Goal: Navigation & Orientation: Find specific page/section

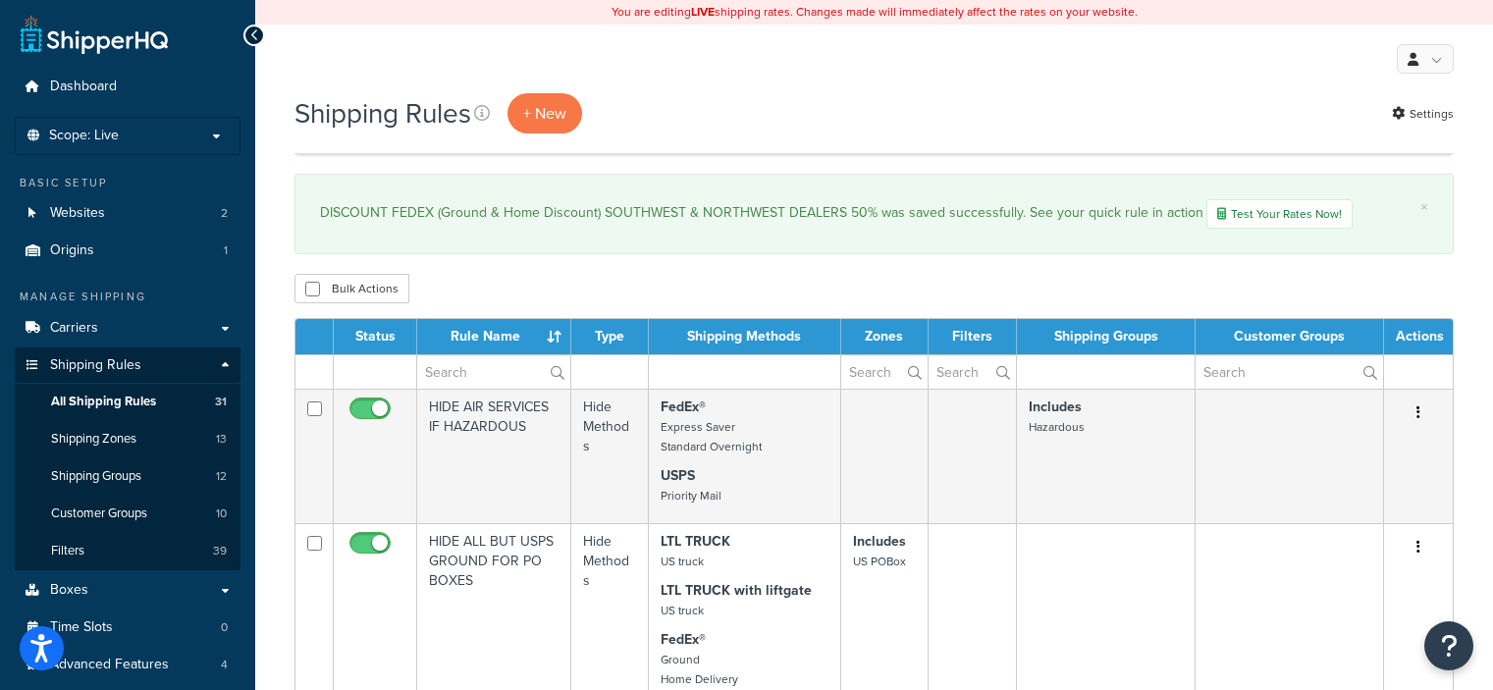
select select "100"
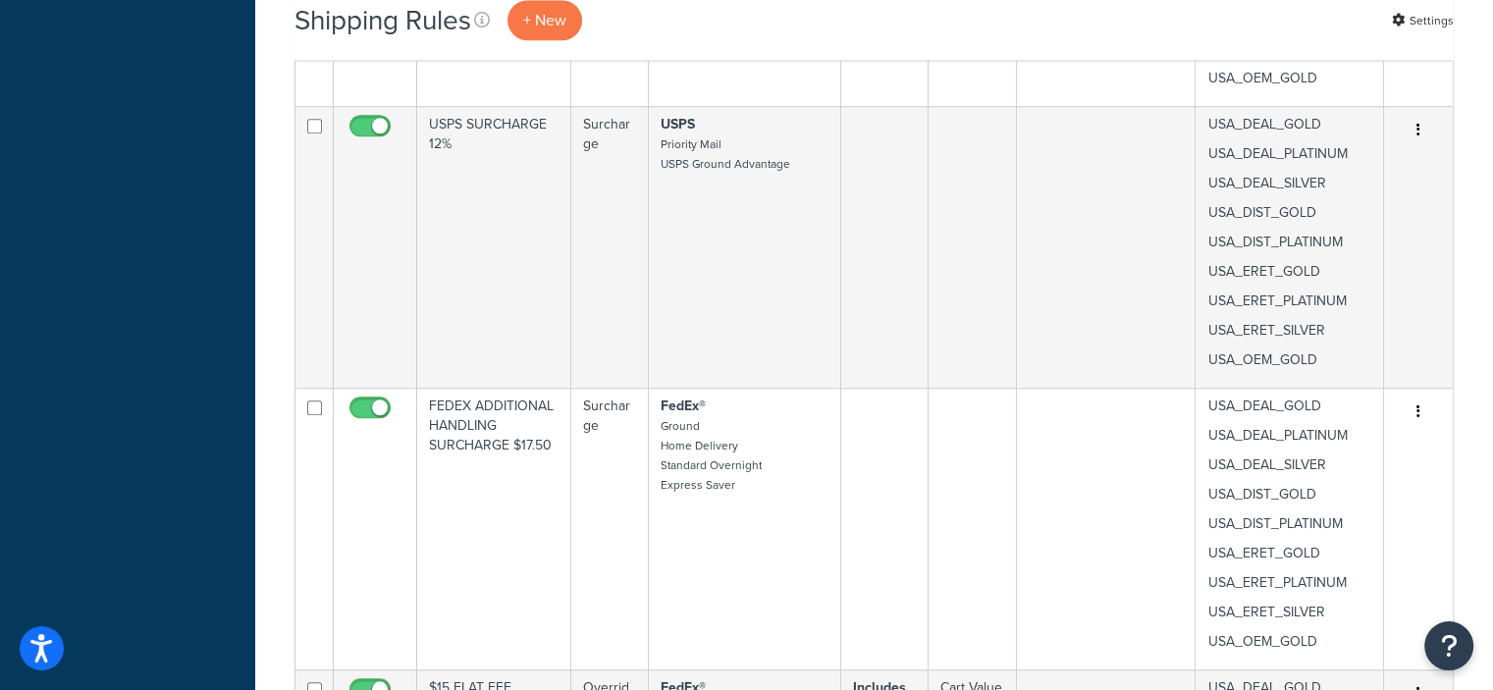
scroll to position [1573, 0]
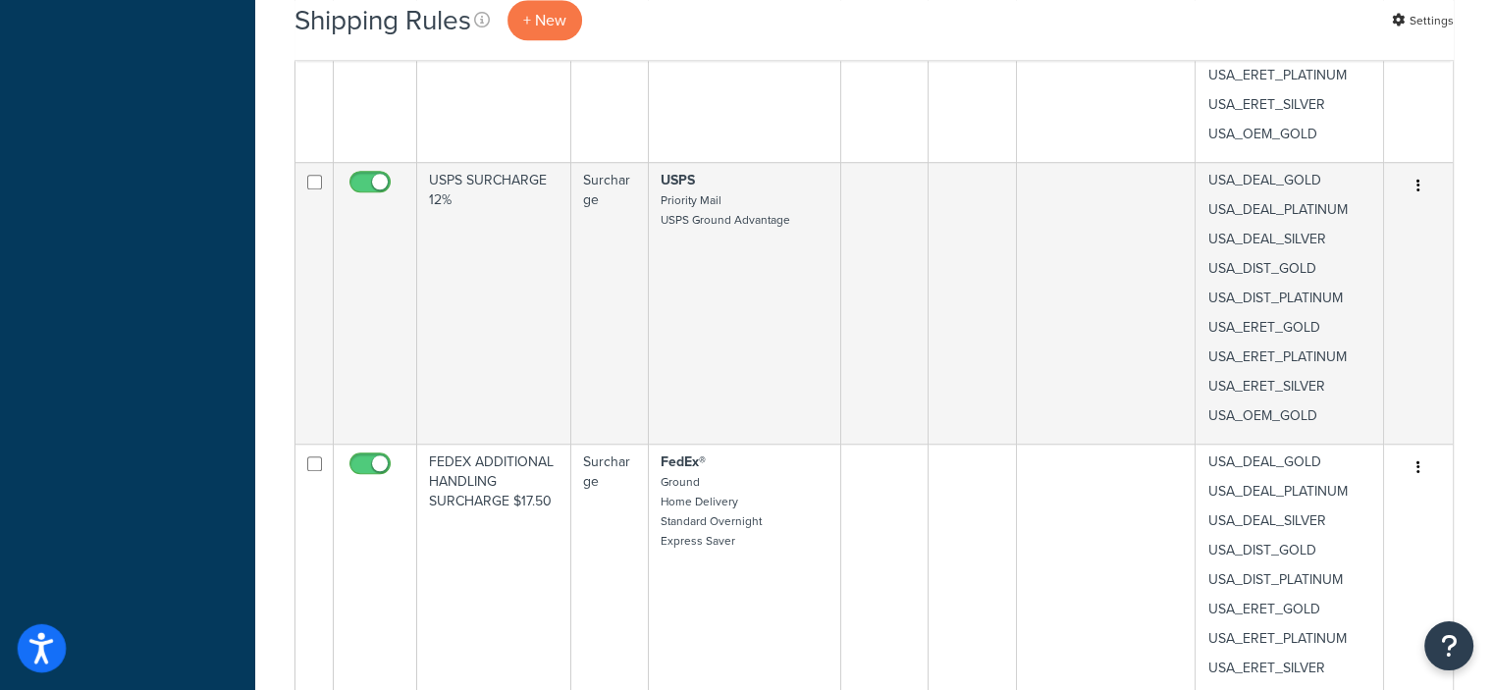
click at [25, 648] on button "Open accessiBe: accessibility options, statement and help" at bounding box center [42, 648] width 49 height 49
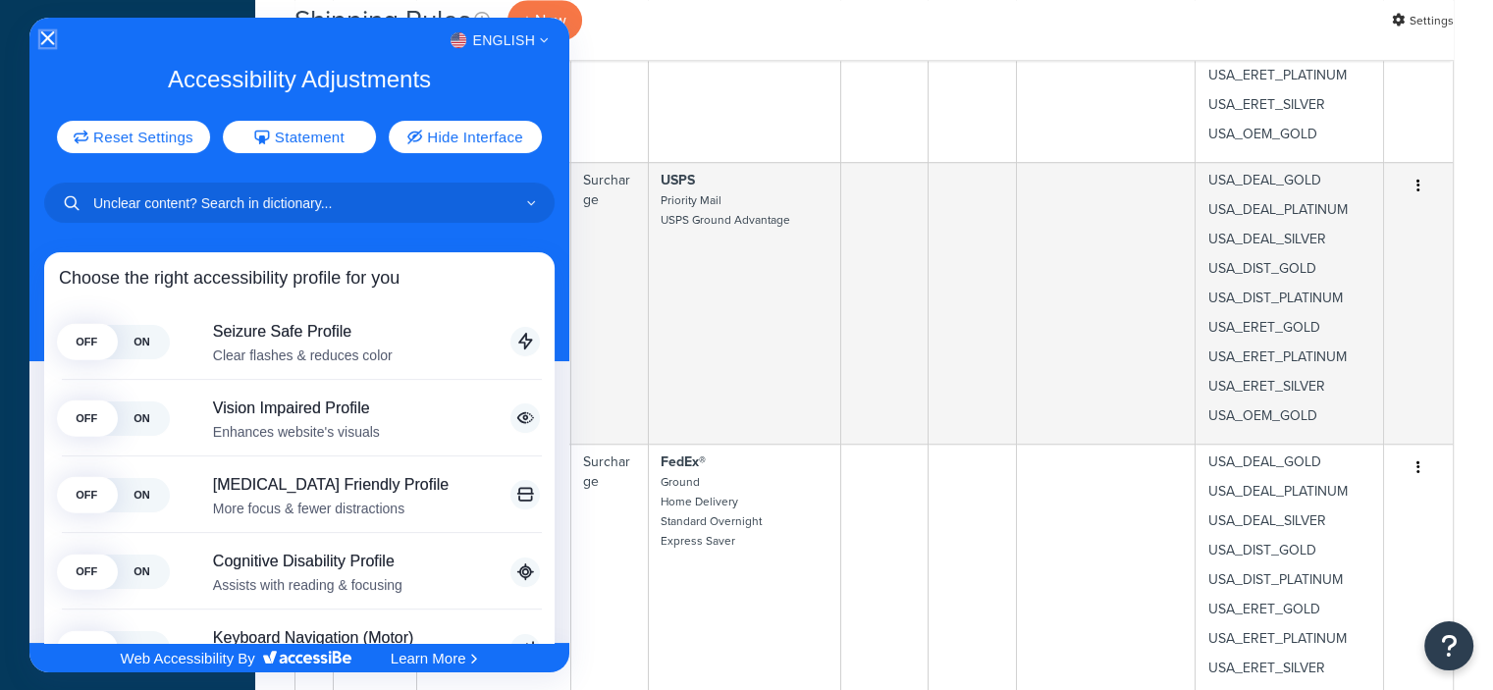
click at [45, 33] on icon "Close Accessibility Interface" at bounding box center [47, 38] width 14 height 14
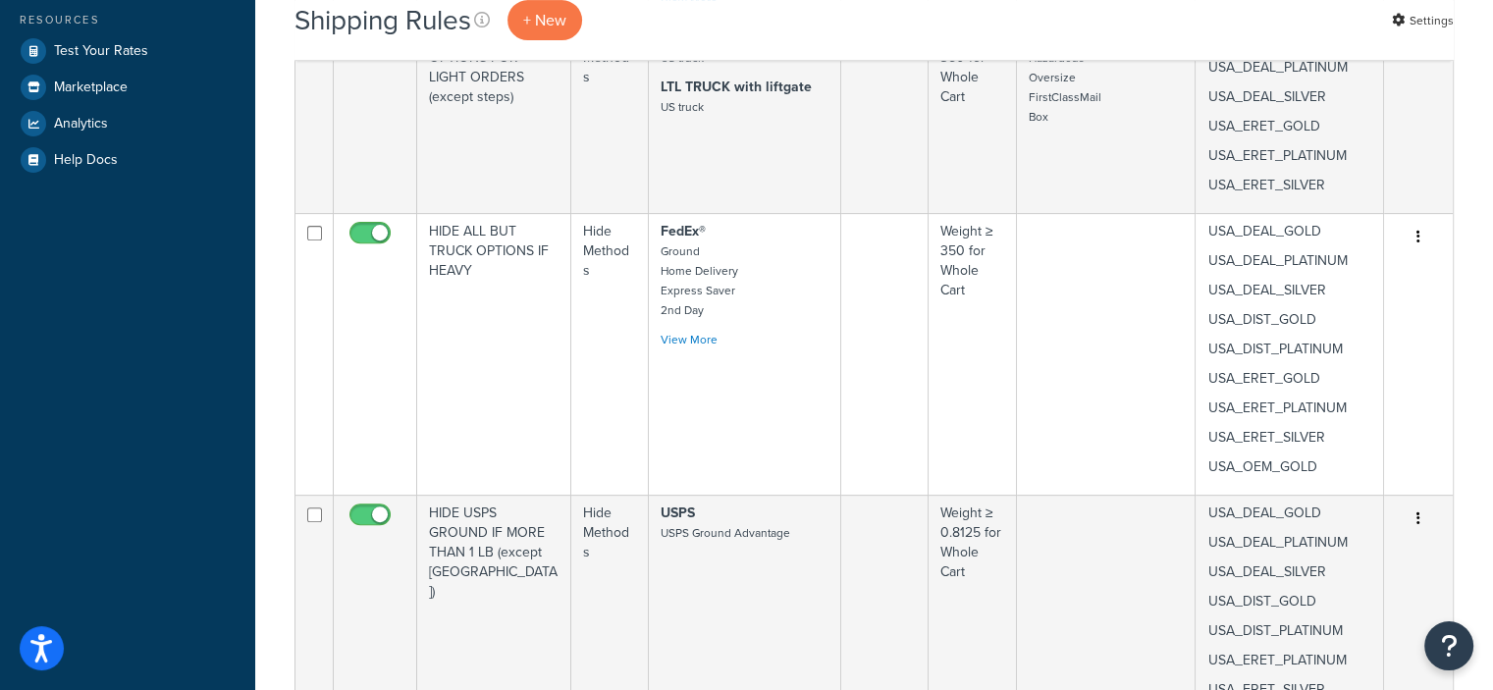
scroll to position [0, 0]
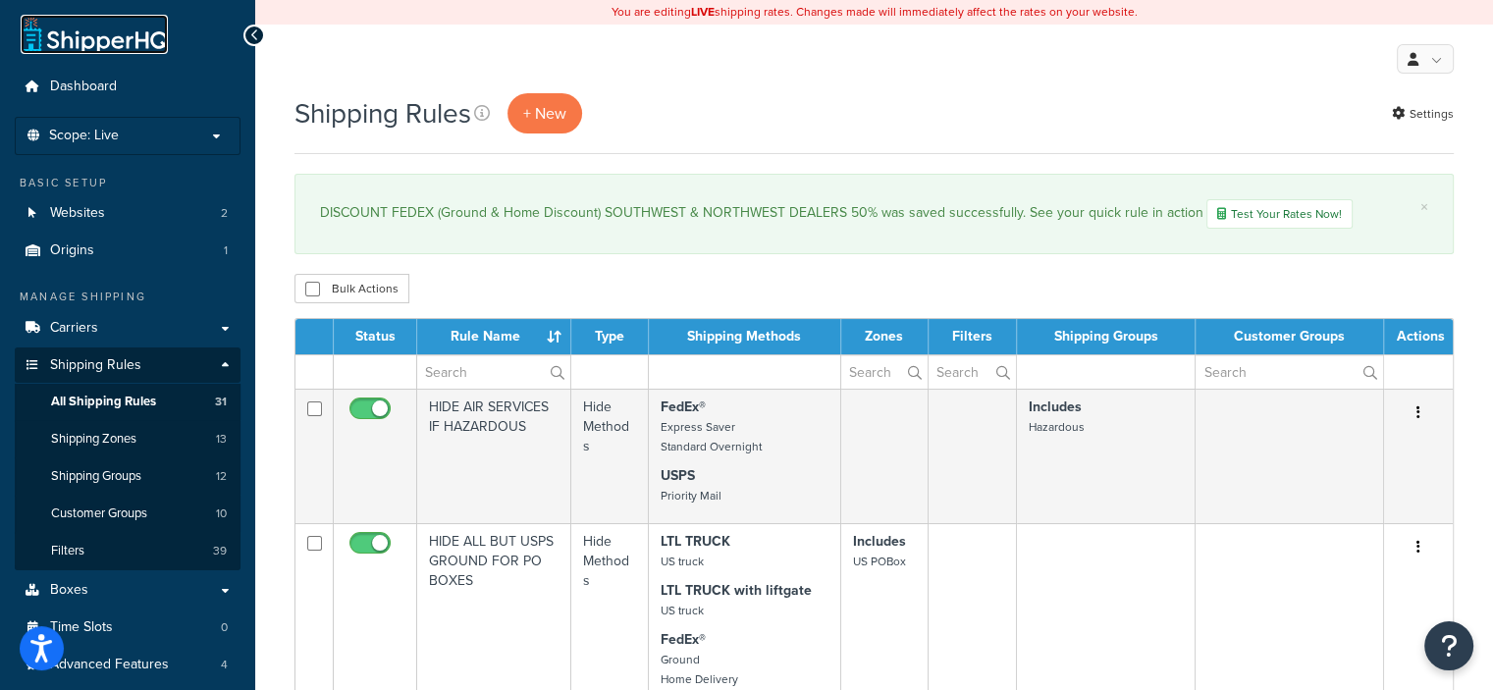
click at [68, 42] on link at bounding box center [94, 34] width 147 height 39
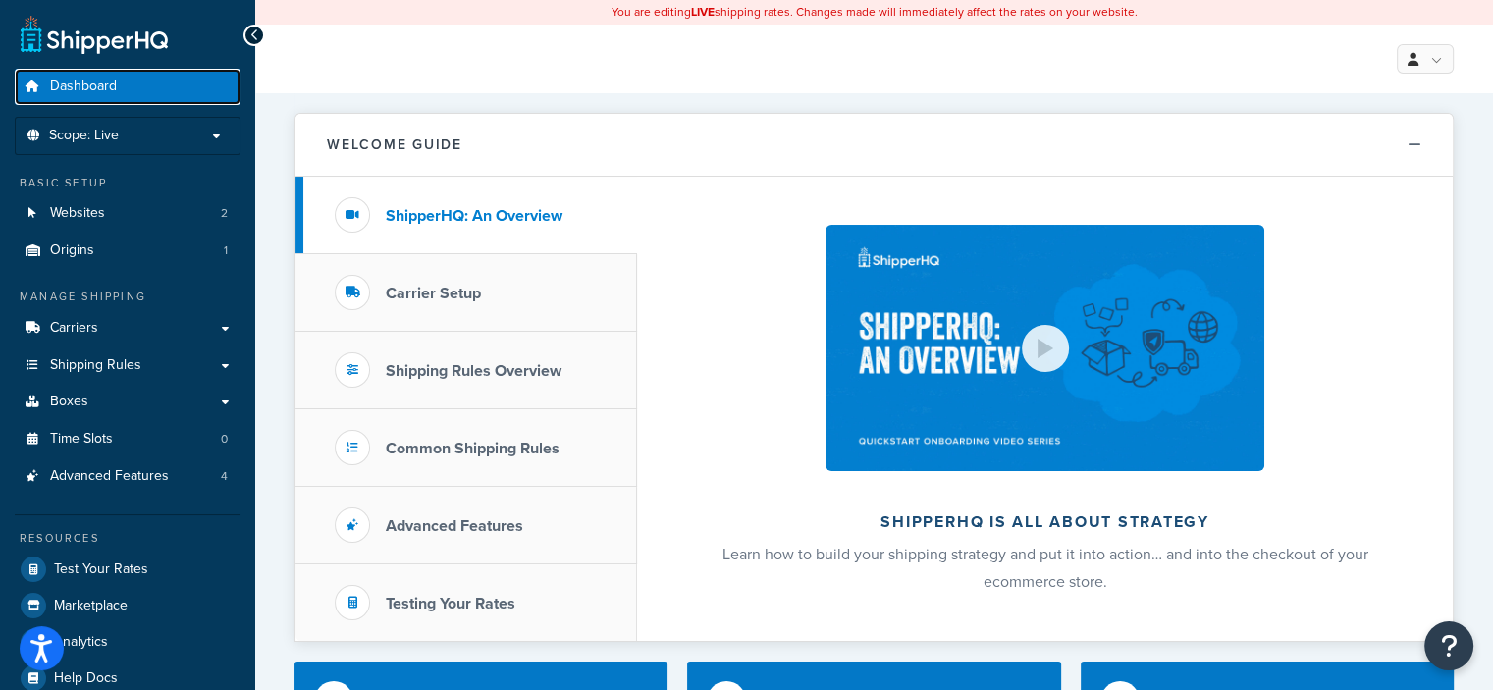
click at [147, 77] on link "Dashboard" at bounding box center [128, 87] width 226 height 36
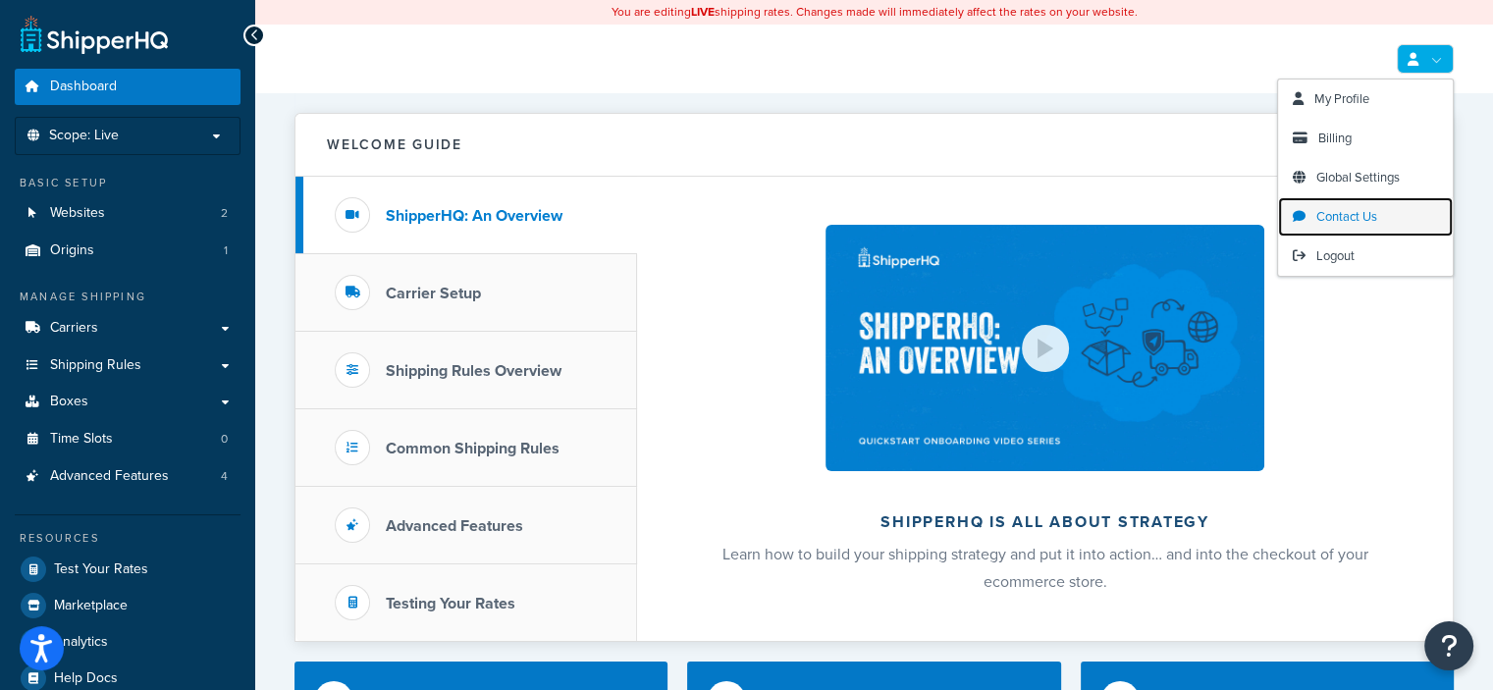
click at [1353, 219] on span "Contact Us" at bounding box center [1346, 216] width 61 height 19
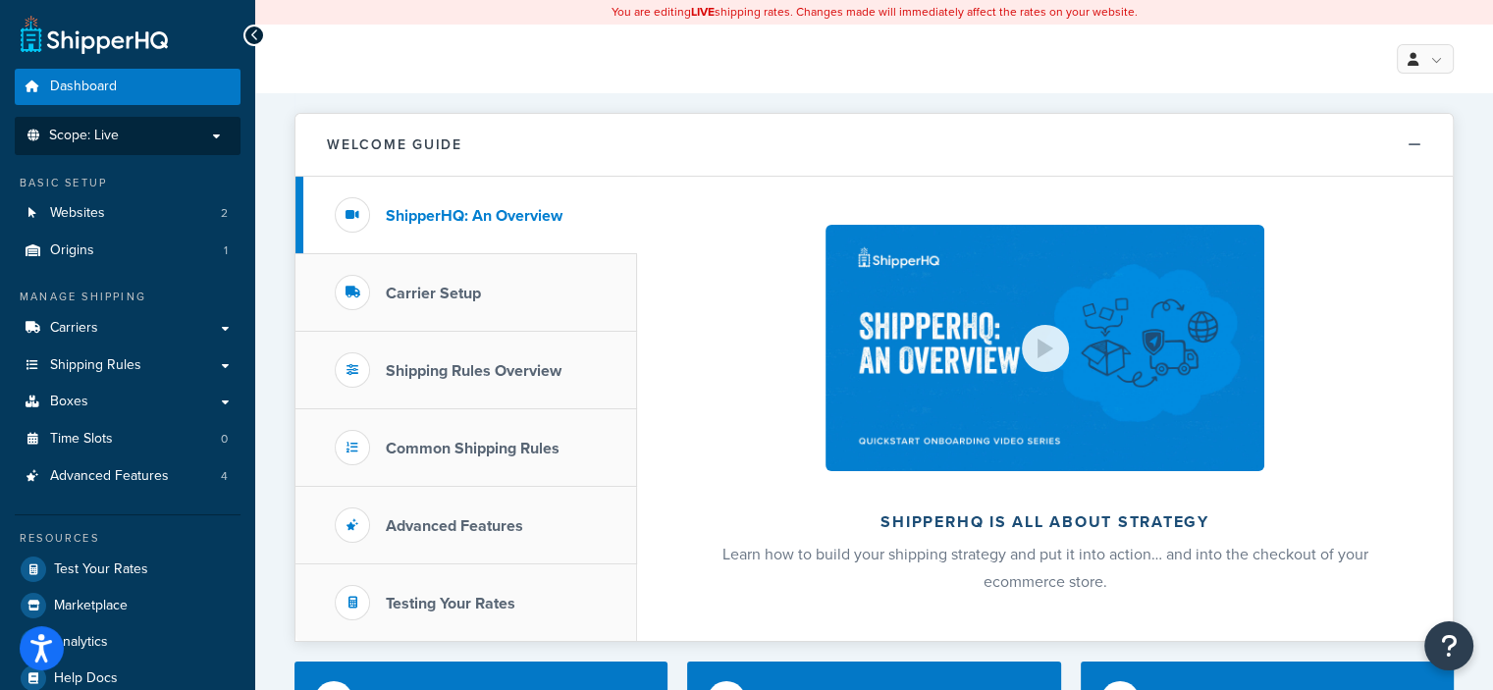
click at [220, 134] on p "Scope: Live" at bounding box center [128, 136] width 208 height 17
